Goal: Task Accomplishment & Management: Use online tool/utility

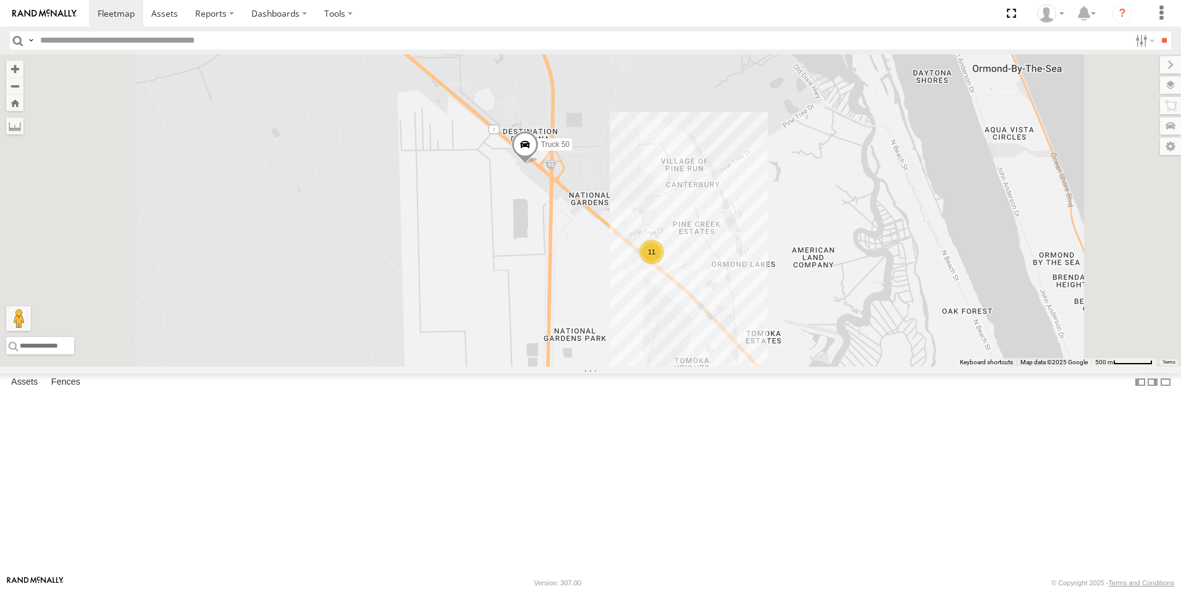
click at [6, 50] on header "Search Query Asset ID Asset Label Registration Manufacturer Model VIN Job ID" at bounding box center [590, 41] width 1181 height 28
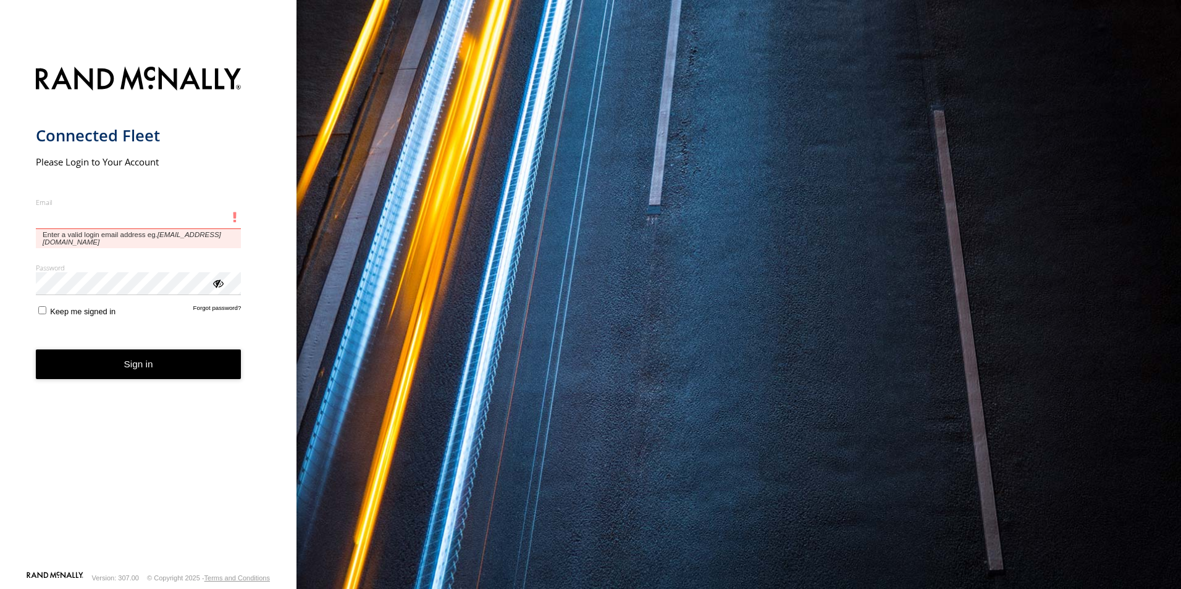
type input "**********"
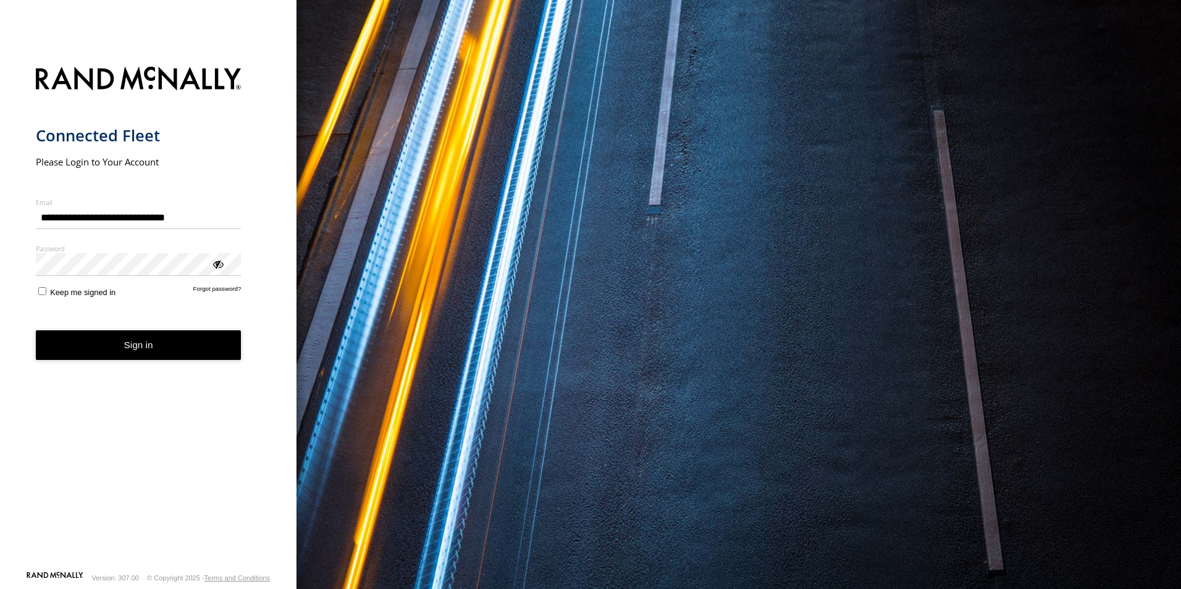
click at [128, 355] on button "Sign in" at bounding box center [139, 346] width 206 height 30
